Goal: Information Seeking & Learning: Learn about a topic

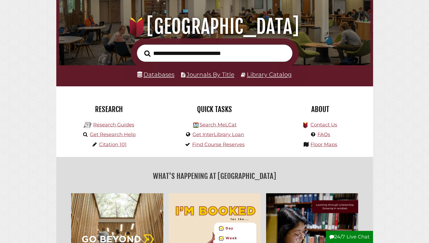
scroll to position [57, 0]
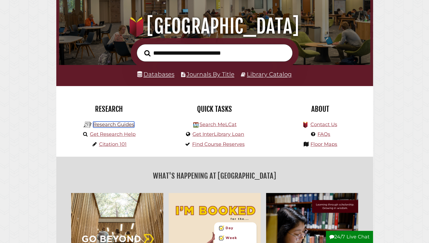
click at [108, 126] on link "Research Guides" at bounding box center [113, 125] width 41 height 6
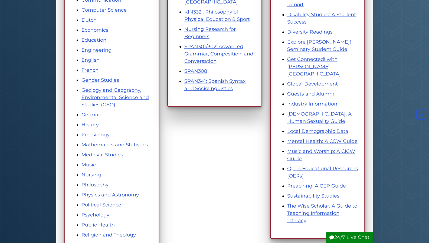
scroll to position [186, 0]
click at [102, 135] on link "Kinesiology" at bounding box center [96, 135] width 28 height 6
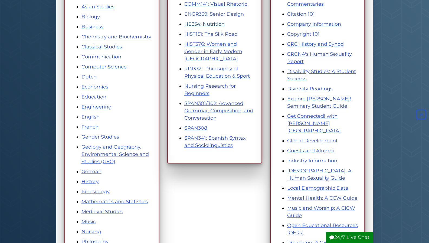
scroll to position [130, 0]
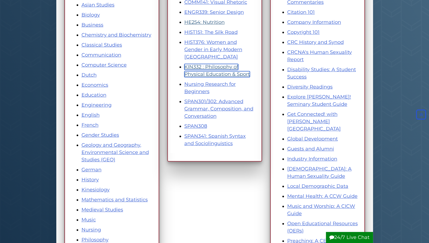
click at [218, 66] on link "KIN332 : Philosophy of Physical Education & Sport" at bounding box center [217, 70] width 66 height 13
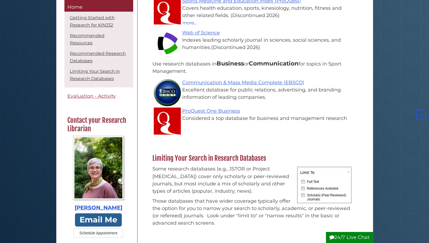
scroll to position [472, 0]
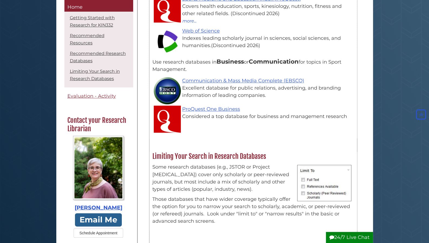
click at [245, 152] on h2 "Limiting Your Search in Research Databases" at bounding box center [253, 156] width 207 height 9
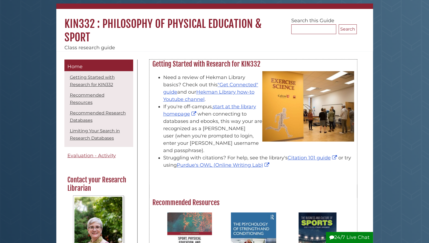
scroll to position [36, 0]
